Goal: Task Accomplishment & Management: Use online tool/utility

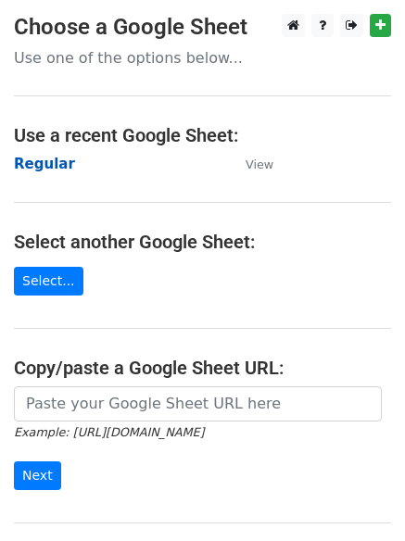
click at [35, 156] on strong "Regular" at bounding box center [44, 164] width 61 height 17
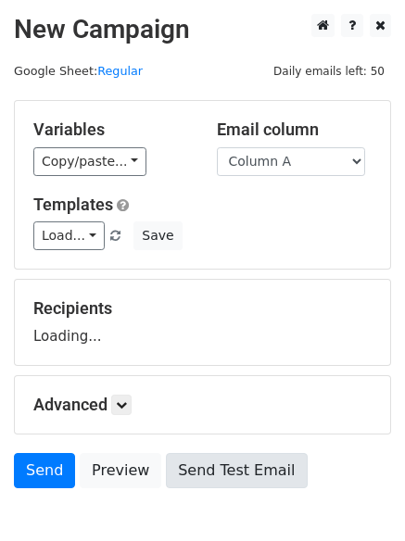
scroll to position [105, 0]
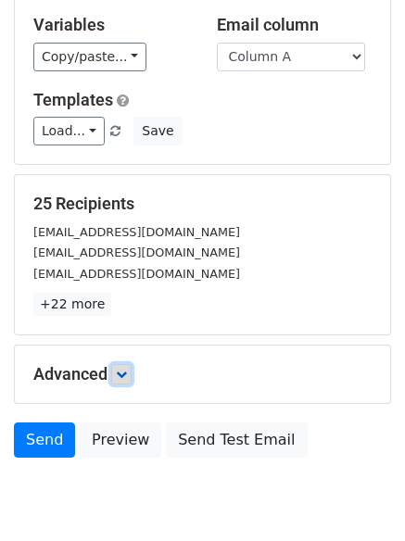
click at [124, 374] on icon at bounding box center [121, 374] width 11 height 11
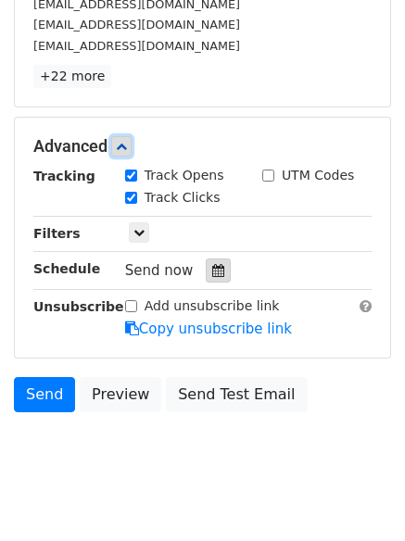
scroll to position [342, 0]
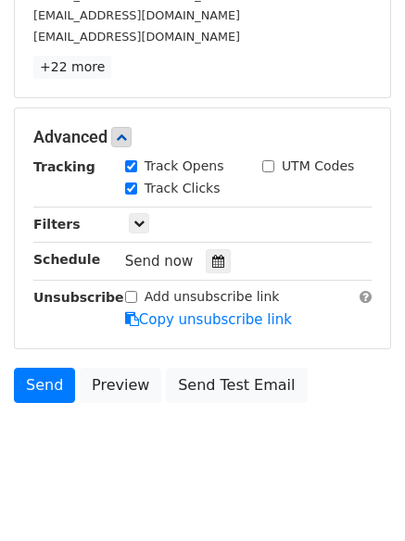
click at [199, 235] on div "Tracking Track Opens UTM Codes Track Clicks Filters Only include spreadsheet ro…" at bounding box center [202, 243] width 338 height 173
click at [212, 258] on icon at bounding box center [218, 261] width 12 height 13
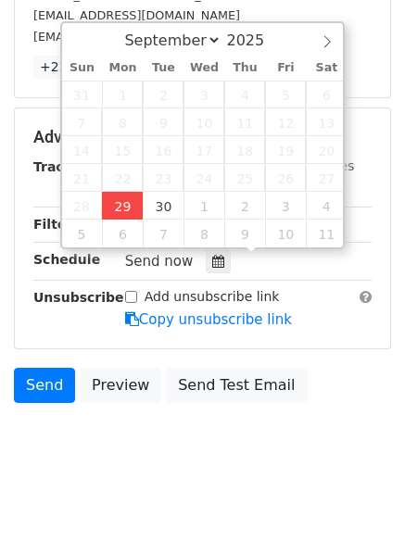
type input "2025-09-29 12:28"
type input "28"
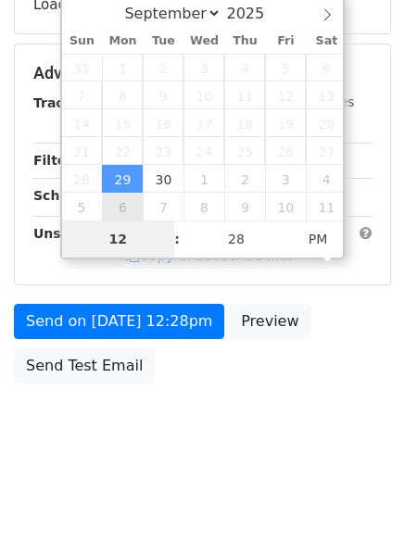
scroll to position [331, 0]
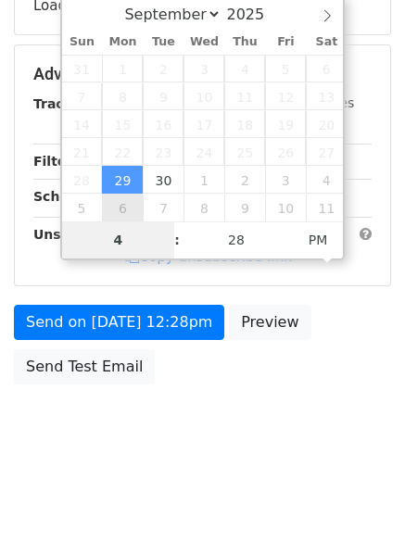
type input "4"
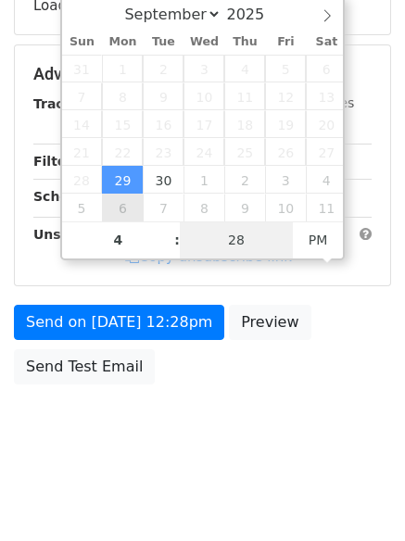
type input "2025-09-29 16:28"
type input "04"
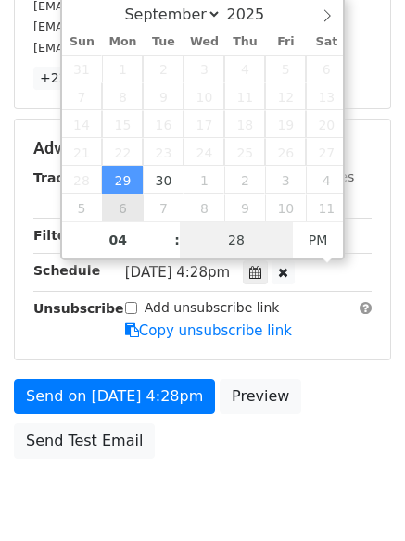
type input "1"
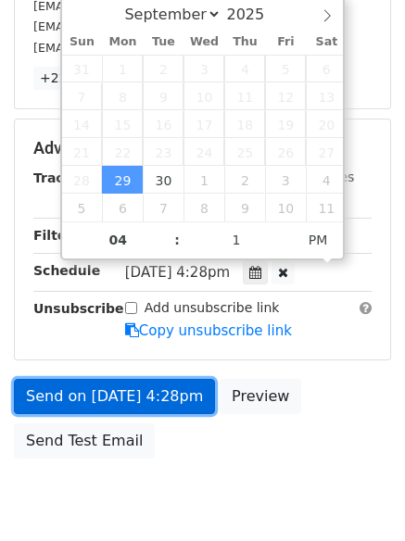
type input "2025-09-29 16:01"
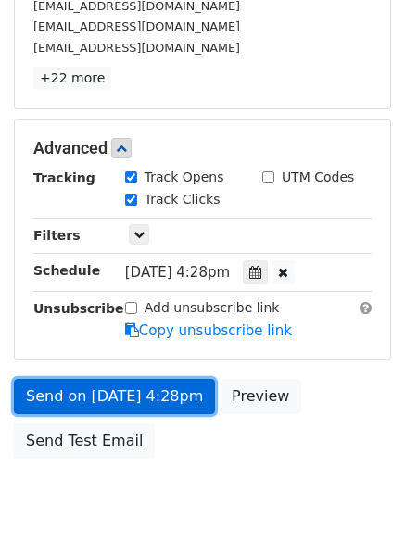
click at [120, 390] on link "Send on Sep 29 at 4:28pm" at bounding box center [114, 396] width 201 height 35
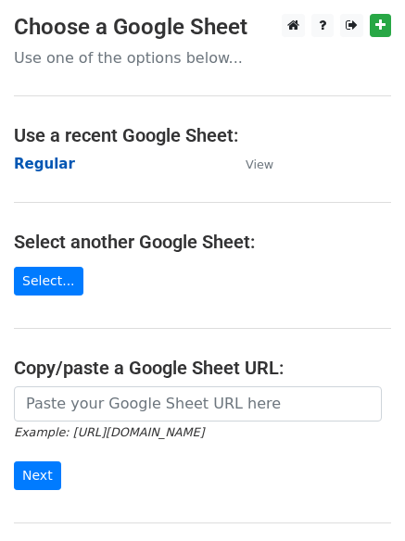
click at [41, 166] on strong "Regular" at bounding box center [44, 164] width 61 height 17
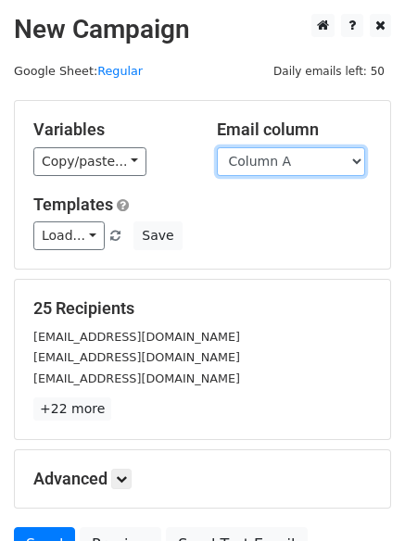
click at [261, 170] on select "Column A Column B Column C Column D Column E Column F" at bounding box center [291, 161] width 148 height 29
select select "Column B"
click at [217, 147] on select "Column A Column B Column C Column D Column E Column F" at bounding box center [291, 161] width 148 height 29
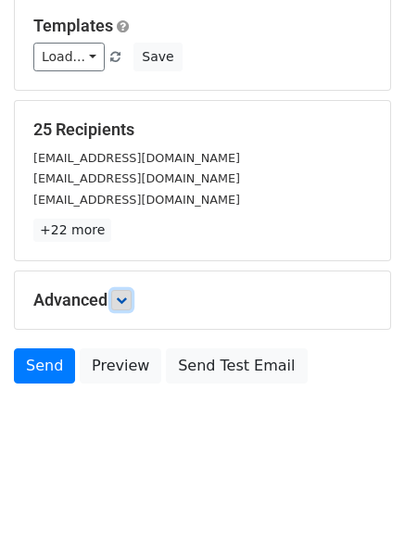
click at [119, 302] on link at bounding box center [121, 300] width 20 height 20
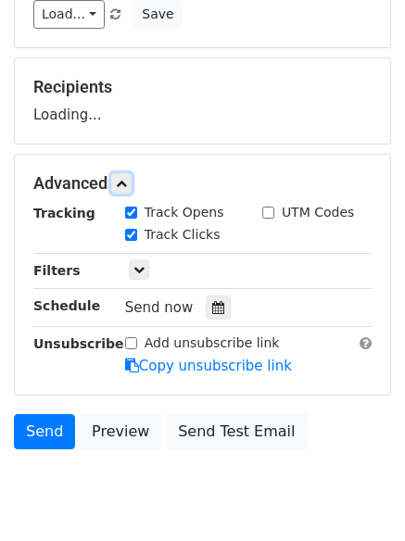
scroll to position [283, 0]
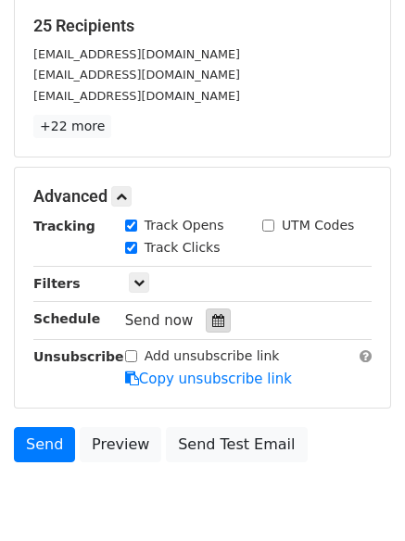
click at [212, 321] on icon at bounding box center [218, 320] width 12 height 13
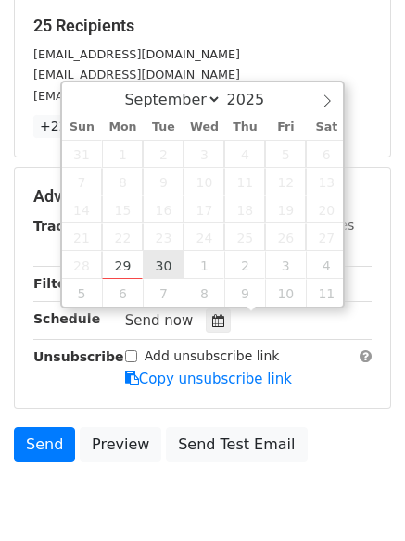
type input "2025-09-30 12:00"
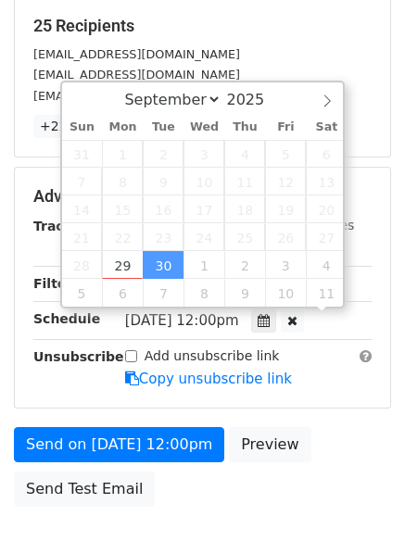
drag, startPoint x: 171, startPoint y: 252, endPoint x: 140, endPoint y: 252, distance: 30.6
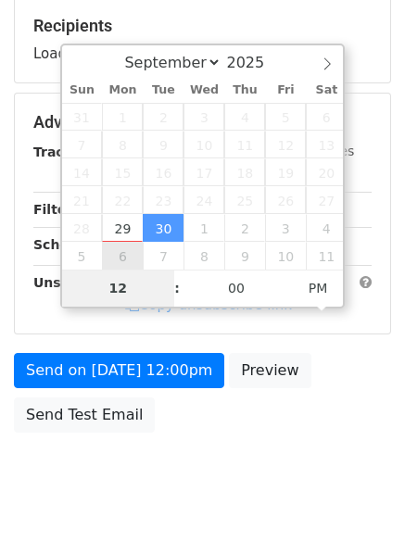
type input "5"
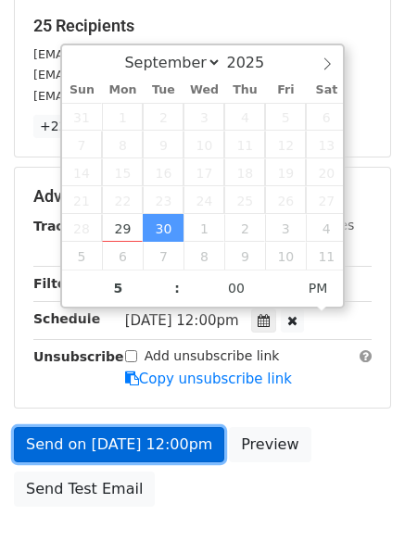
type input "2025-09-30 17:00"
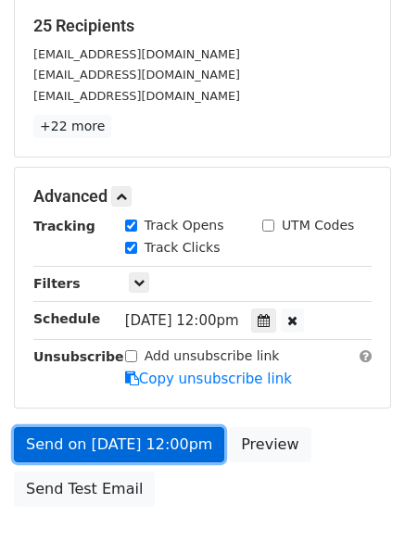
click at [133, 449] on link "Send on Sep 30 at 12:00pm" at bounding box center [119, 444] width 210 height 35
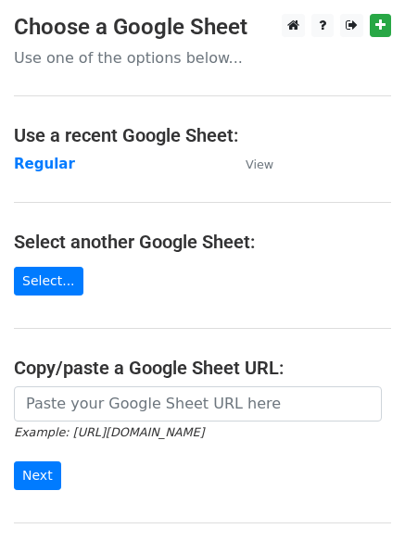
click at [24, 183] on main "Choose a Google Sheet Use one of the options below... Use a recent Google Sheet…" at bounding box center [202, 302] width 405 height 576
click at [24, 168] on strong "Regular" at bounding box center [44, 164] width 61 height 17
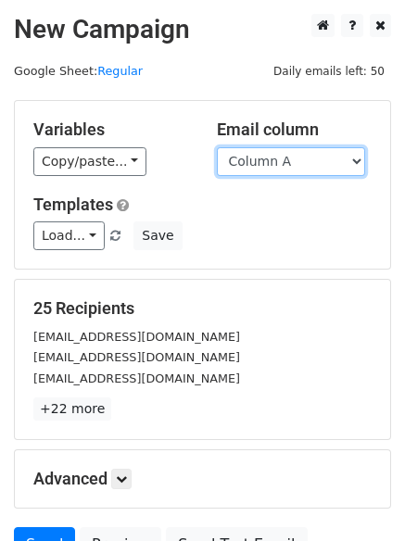
click at [302, 167] on select "Column A Column B Column C Column D Column E Column F" at bounding box center [291, 161] width 148 height 29
select select "Column C"
click at [217, 147] on select "Column A Column B Column C Column D Column E Column F" at bounding box center [291, 161] width 148 height 29
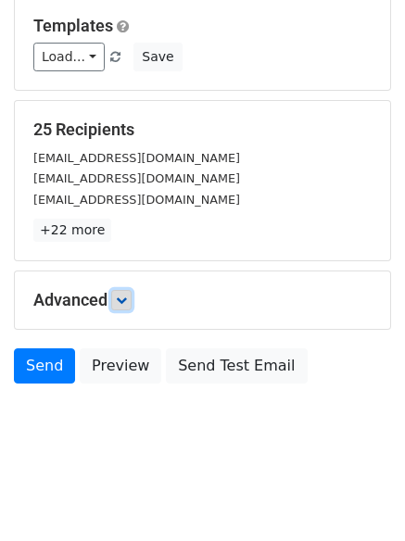
click at [132, 305] on link at bounding box center [121, 300] width 20 height 20
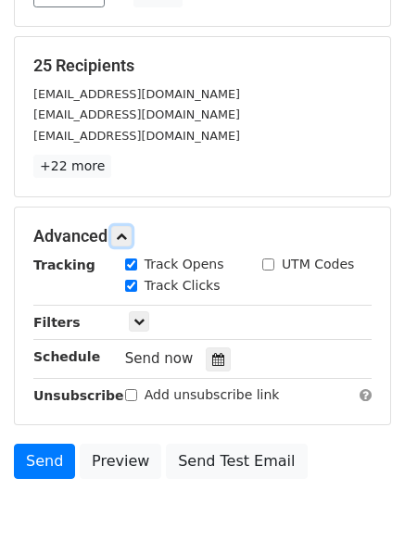
scroll to position [316, 0]
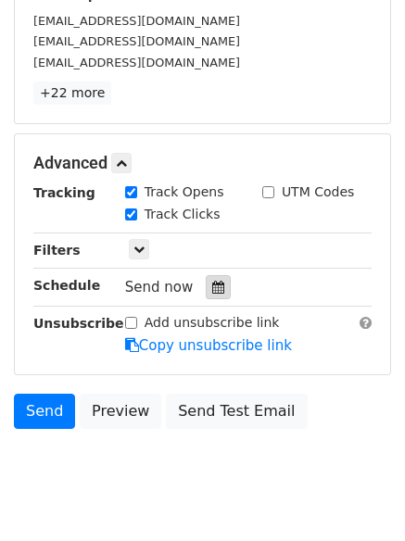
drag, startPoint x: 208, startPoint y: 293, endPoint x: 189, endPoint y: 289, distance: 18.9
click at [212, 293] on icon at bounding box center [218, 287] width 12 height 13
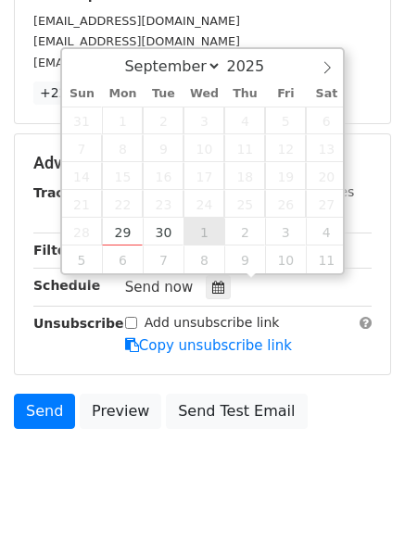
type input "2025-10-01 12:00"
select select "9"
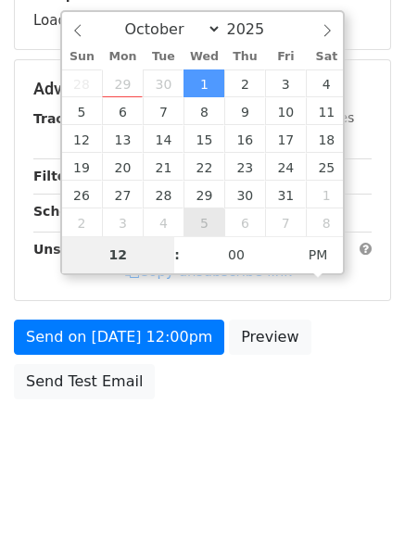
type input "6"
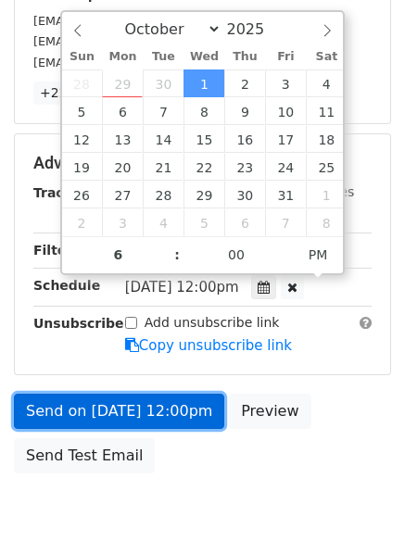
type input "2025-10-01 18:00"
click at [129, 423] on link "Send on Oct 1 at 12:00pm" at bounding box center [119, 411] width 210 height 35
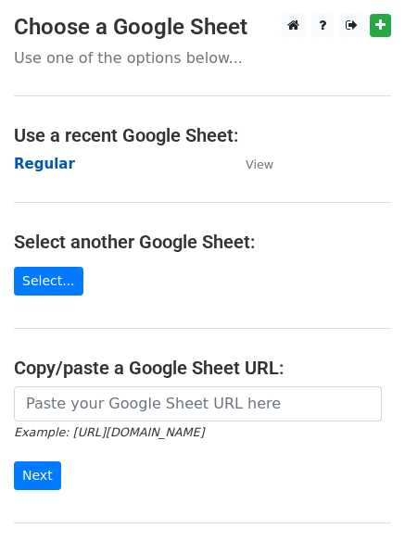
click at [41, 159] on strong "Regular" at bounding box center [44, 164] width 61 height 17
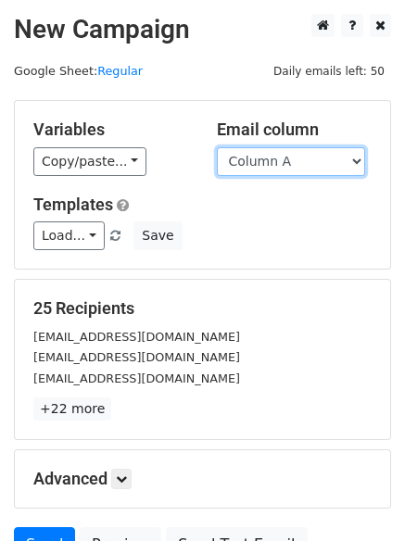
click at [263, 161] on select "Column A Column B Column C Column D Column E Column F" at bounding box center [291, 161] width 148 height 29
select select "Column D"
click at [217, 147] on select "Column A Column B Column C Column D Column E Column F" at bounding box center [291, 161] width 148 height 29
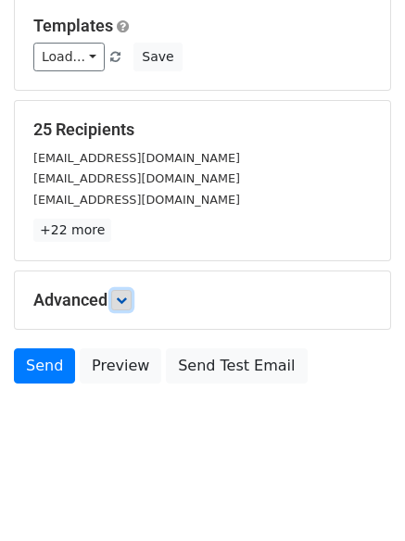
click at [127, 302] on icon at bounding box center [121, 300] width 11 height 11
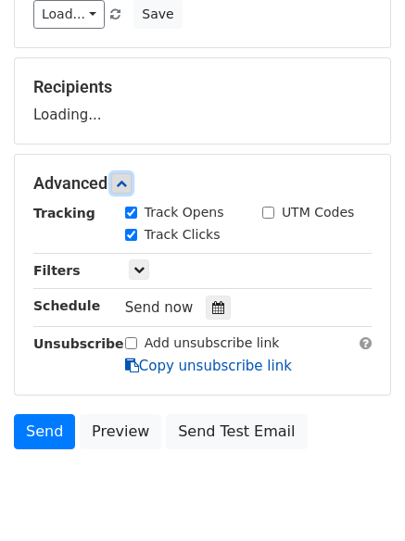
scroll to position [262, 0]
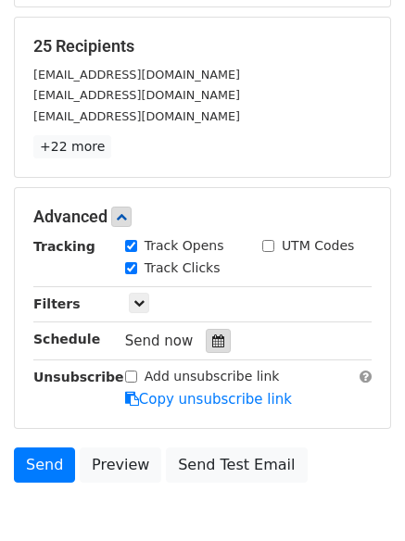
click at [206, 332] on div at bounding box center [218, 341] width 25 height 24
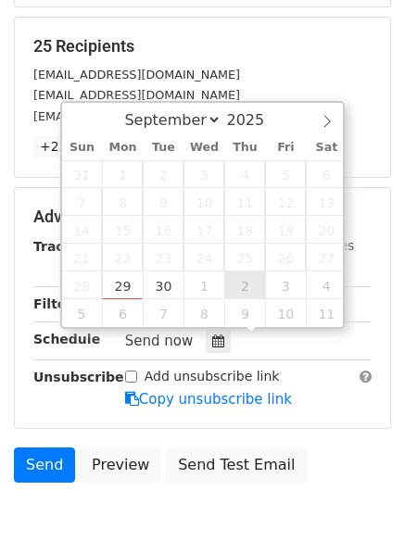
type input "2025-10-02 12:00"
select select "9"
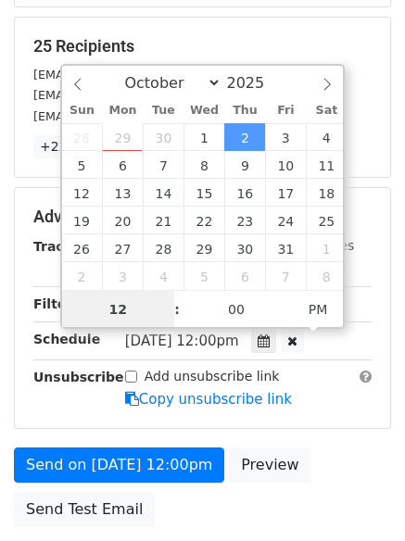
scroll to position [1, 0]
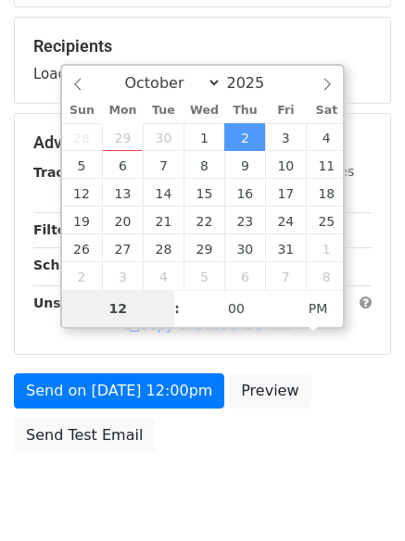
type input "7"
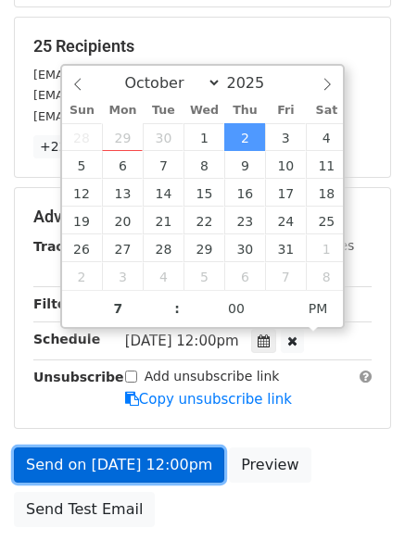
type input "2025-10-02 19:00"
click at [130, 472] on link "Send on Oct 2 at 12:00pm" at bounding box center [119, 465] width 210 height 35
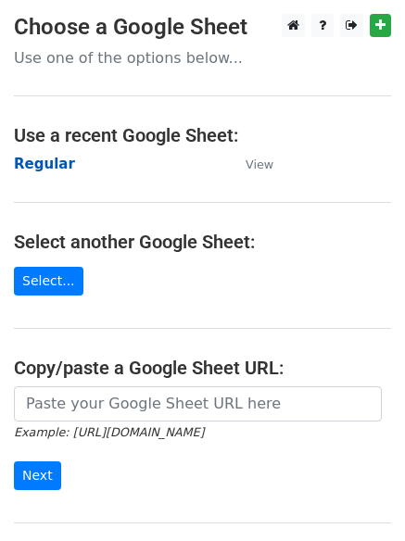
click at [20, 165] on strong "Regular" at bounding box center [44, 164] width 61 height 17
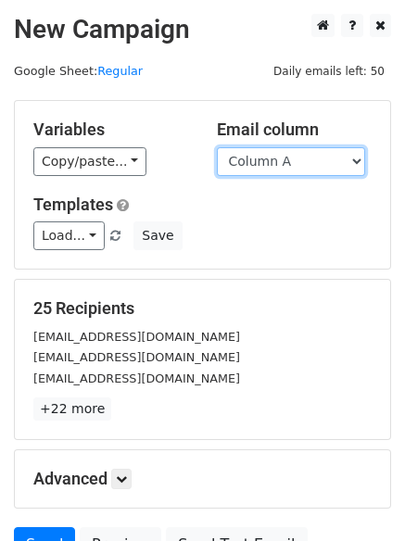
drag, startPoint x: 262, startPoint y: 149, endPoint x: 262, endPoint y: 166, distance: 16.7
click at [262, 149] on select "Column A Column B Column C Column D Column E Column F" at bounding box center [291, 161] width 148 height 29
select select "Column E"
click at [217, 147] on select "Column A Column B Column C Column D Column E Column F" at bounding box center [291, 161] width 148 height 29
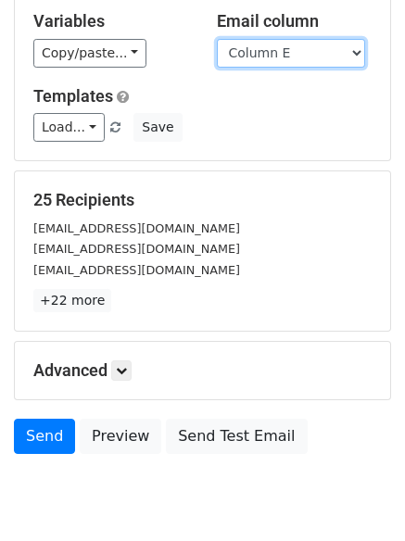
scroll to position [179, 0]
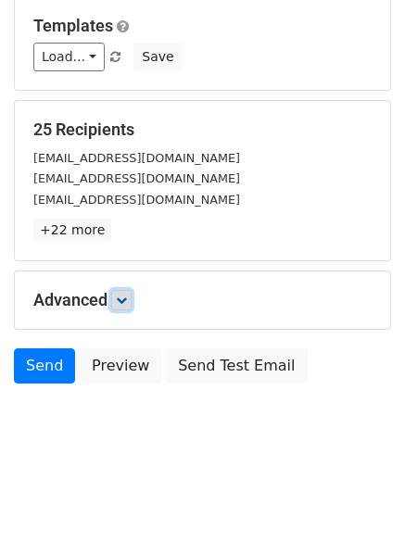
click at [120, 299] on icon at bounding box center [121, 300] width 11 height 11
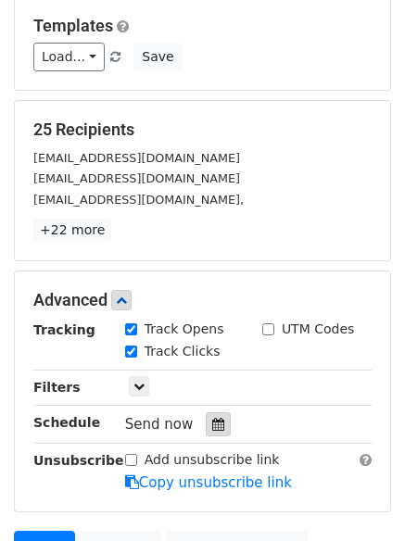
click at [209, 418] on div at bounding box center [218, 424] width 25 height 24
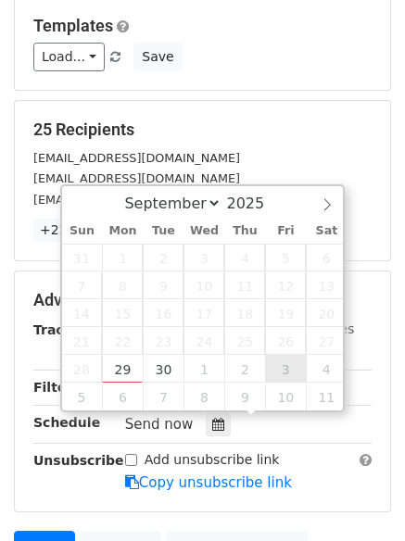
type input "[DATE] 12:00"
select select "9"
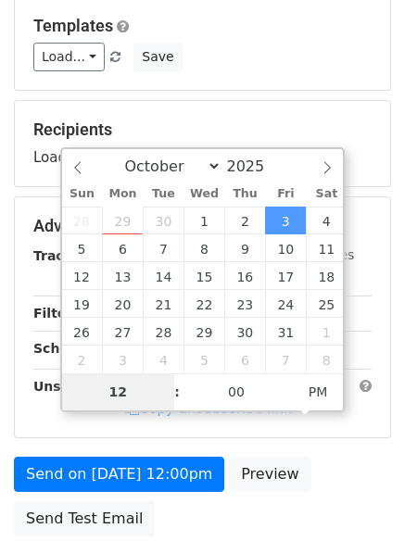
type input "8"
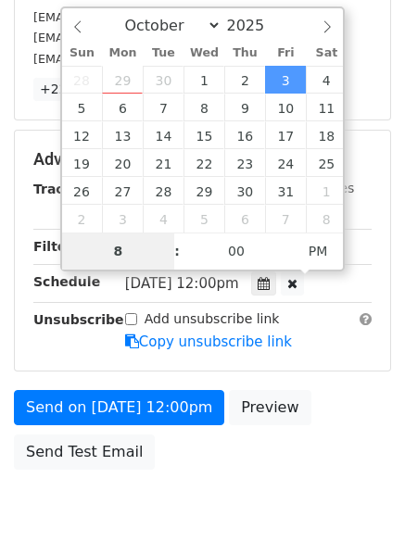
scroll to position [405, 0]
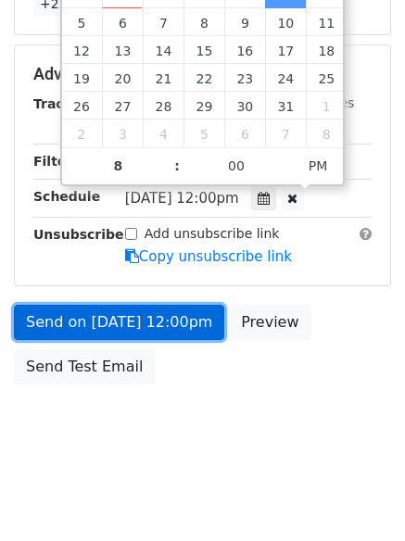
type input "[DATE] 20:00"
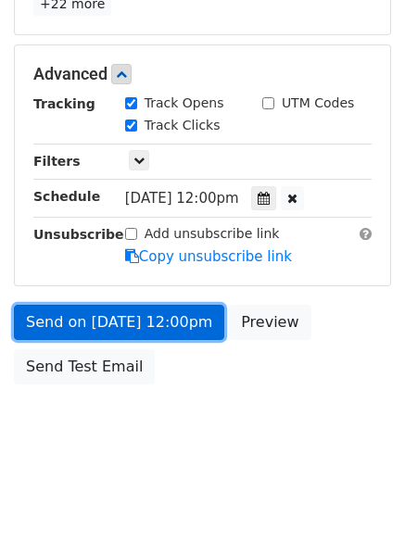
click at [90, 320] on link "Send on [DATE] 12:00pm" at bounding box center [119, 322] width 210 height 35
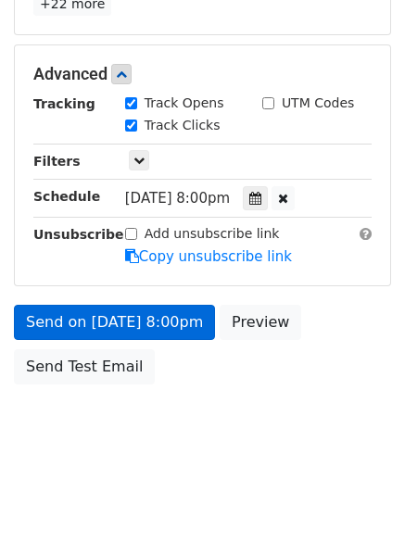
scroll to position [331, 0]
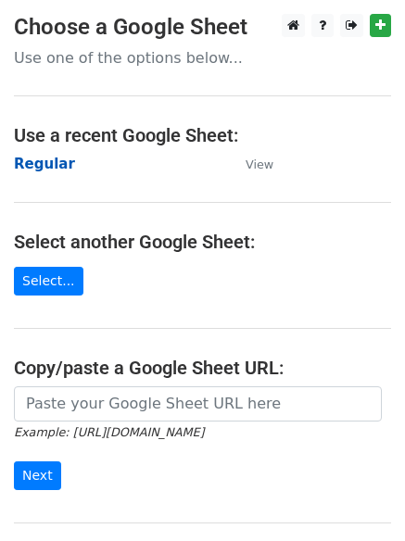
click at [42, 159] on strong "Regular" at bounding box center [44, 164] width 61 height 17
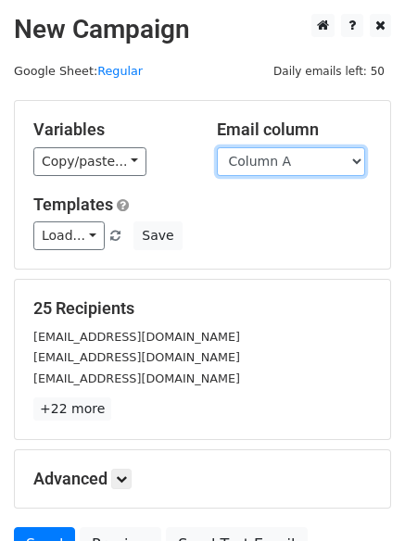
click at [288, 168] on select "Column A Column B Column C Column D Column E Column F" at bounding box center [291, 161] width 148 height 29
select select "Column F"
click at [217, 147] on select "Column A Column B Column C Column D Column E Column F" at bounding box center [291, 161] width 148 height 29
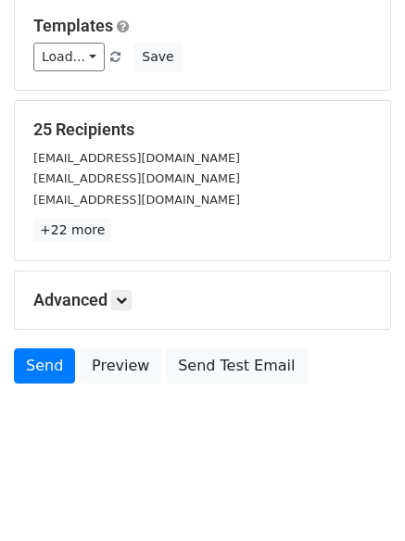
click at [115, 310] on h5 "Advanced" at bounding box center [202, 300] width 338 height 20
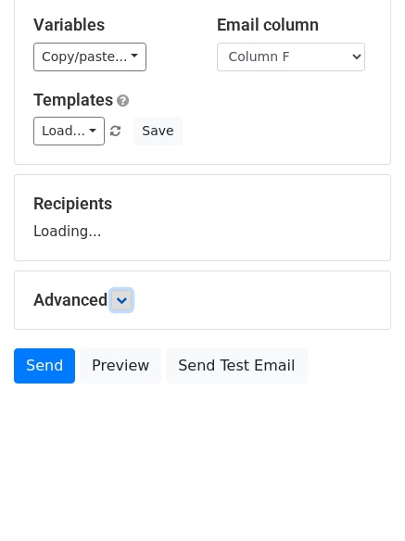
click at [124, 302] on icon at bounding box center [121, 300] width 11 height 11
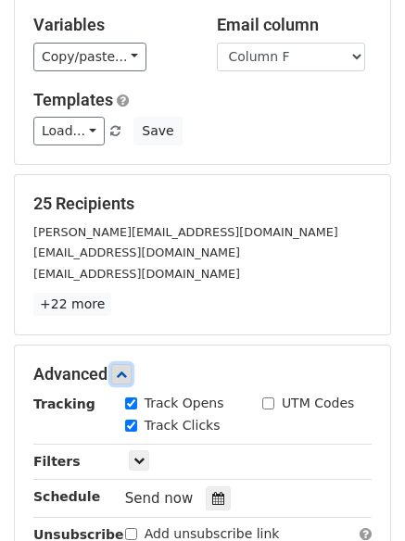
scroll to position [361, 0]
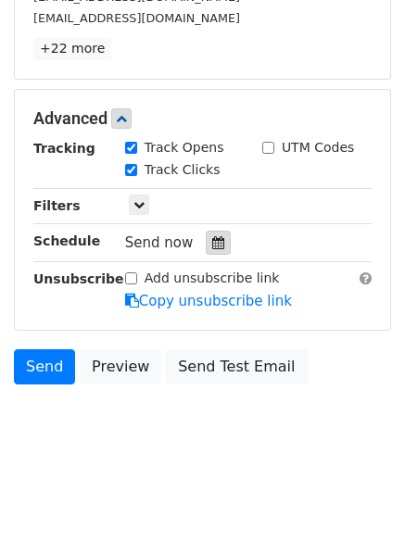
click at [206, 235] on div at bounding box center [218, 243] width 25 height 24
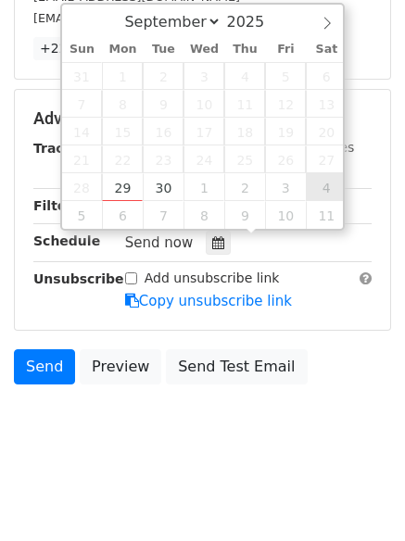
type input "[DATE] 12:00"
select select "9"
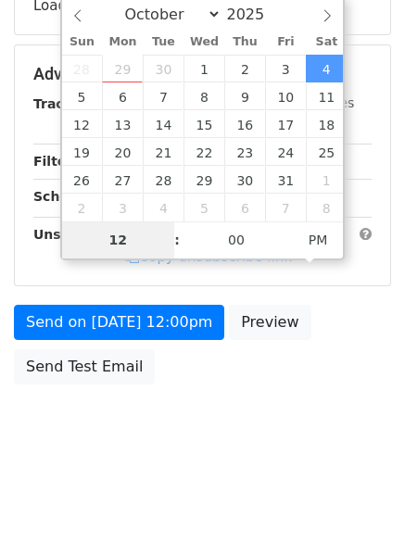
type input "9"
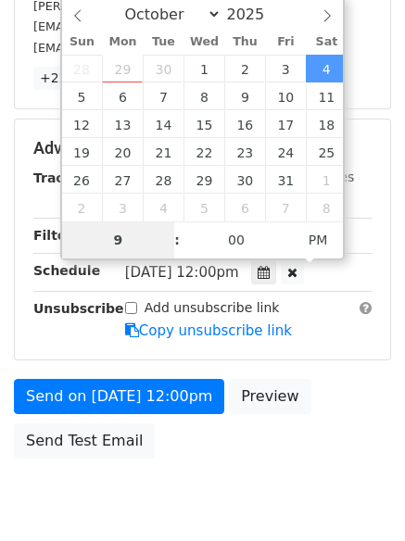
scroll to position [361, 0]
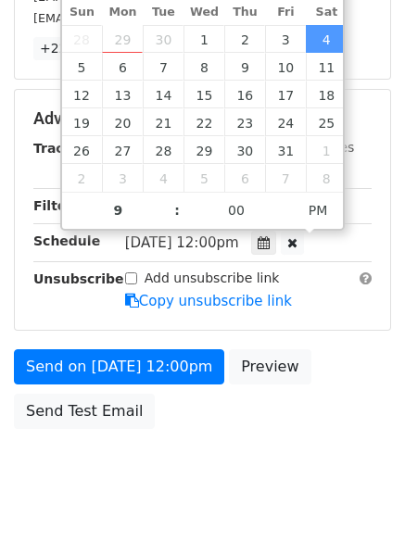
type input "[DATE] 21:00"
click at [162, 385] on div "Send on [DATE] 12:00pm Preview Send Test Email" at bounding box center [202, 393] width 405 height 89
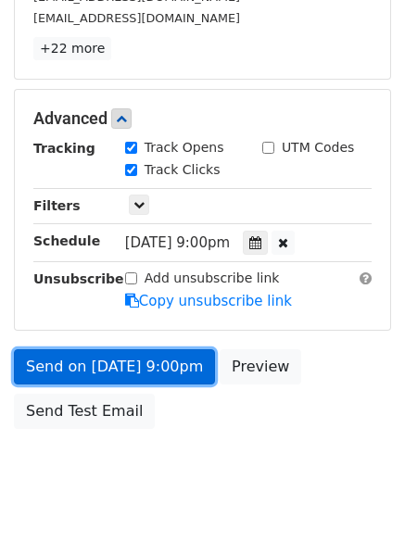
click at [155, 366] on link "Send on [DATE] 9:00pm" at bounding box center [114, 366] width 201 height 35
